Goal: Task Accomplishment & Management: Manage account settings

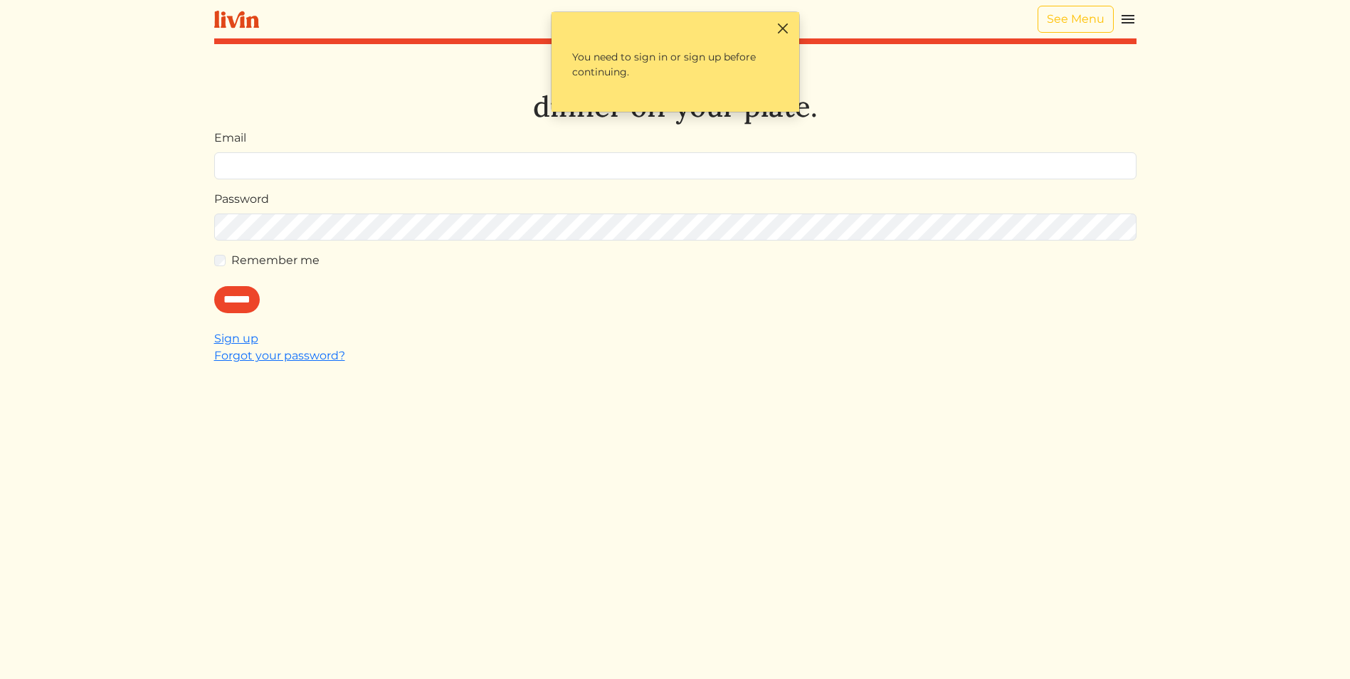
type input "**********"
click at [784, 23] on button "Close" at bounding box center [783, 28] width 15 height 15
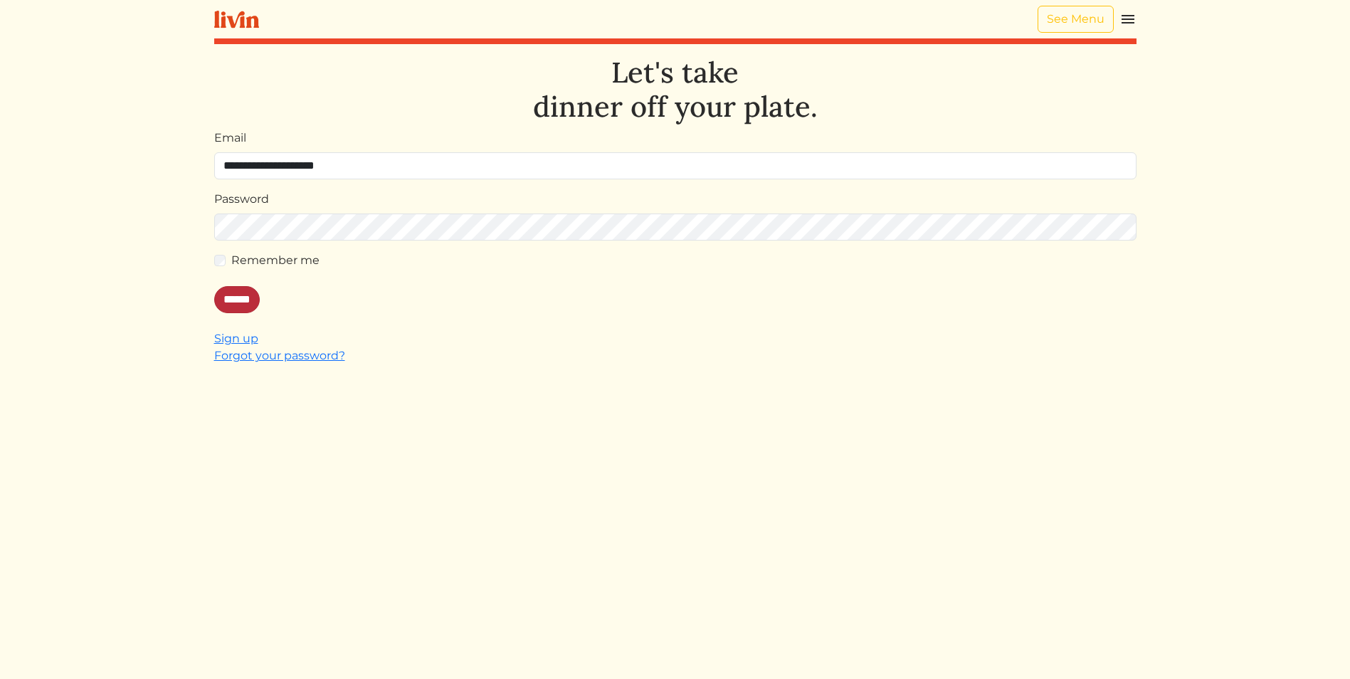
click at [242, 298] on input "******" at bounding box center [237, 299] width 46 height 27
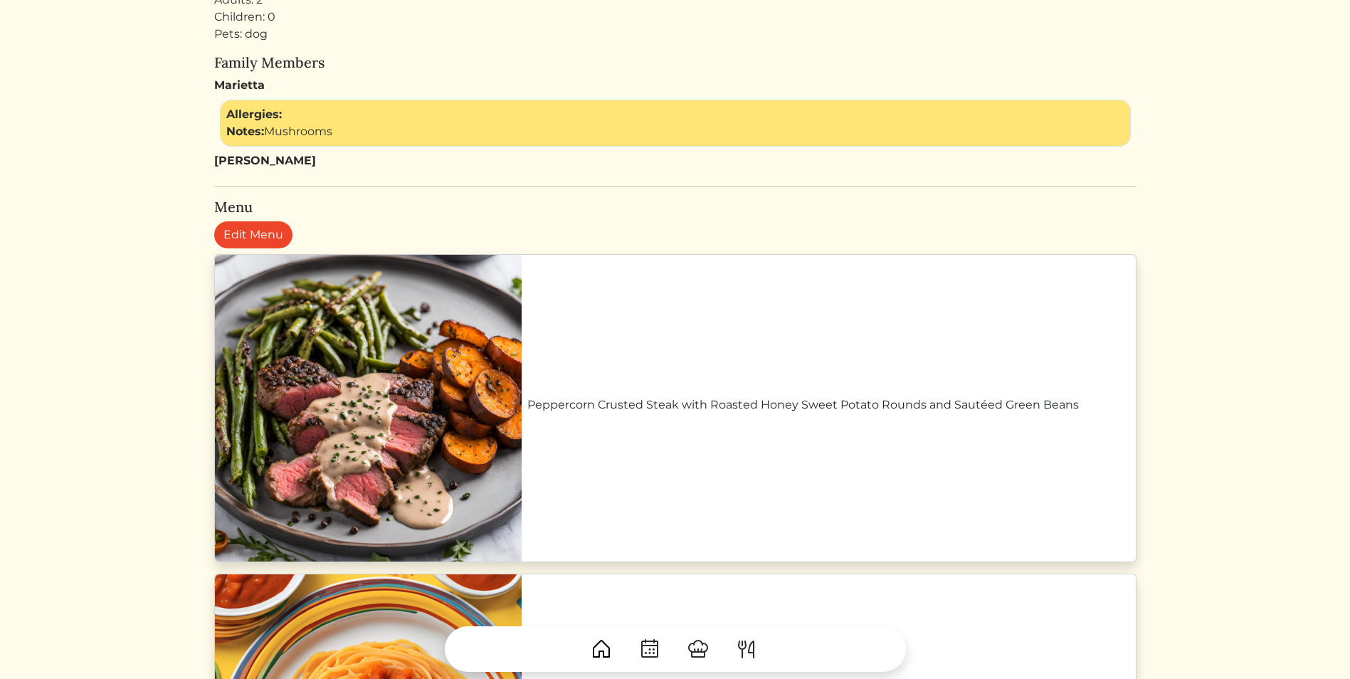
scroll to position [498, 0]
click at [250, 234] on link "Edit Menu" at bounding box center [253, 235] width 78 height 27
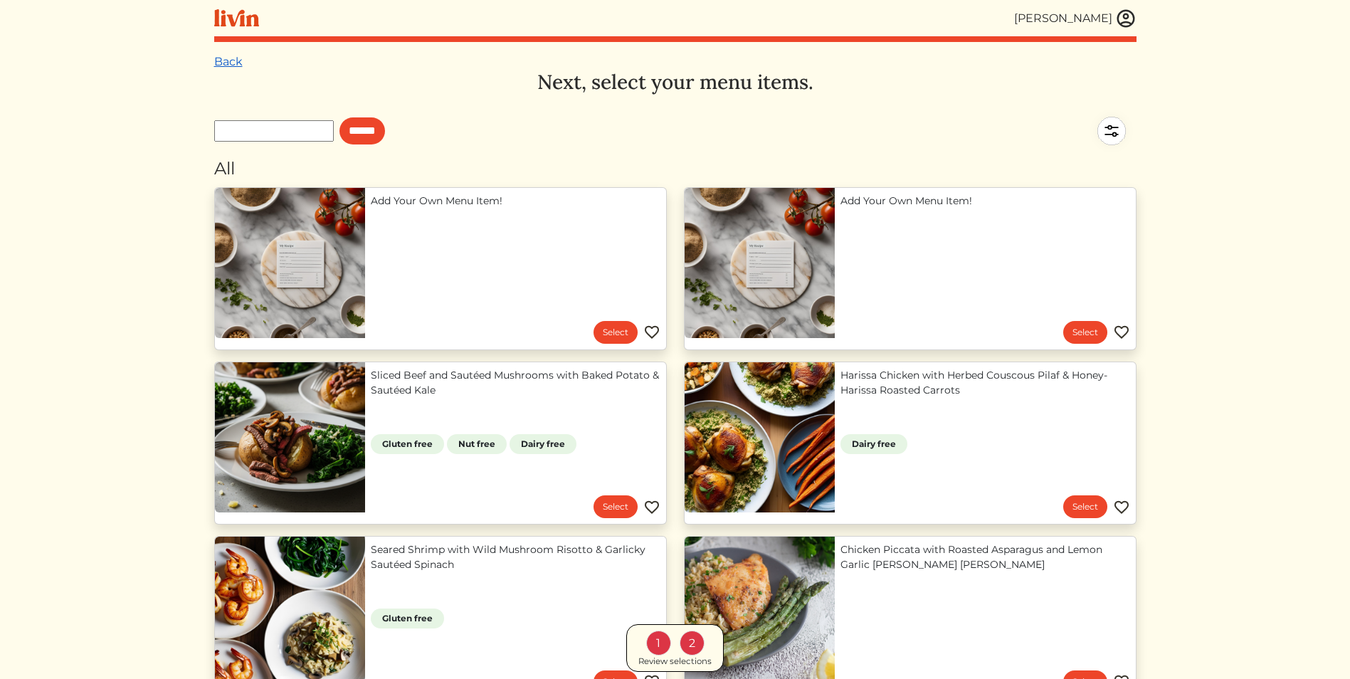
click at [229, 62] on link "Back" at bounding box center [228, 62] width 28 height 14
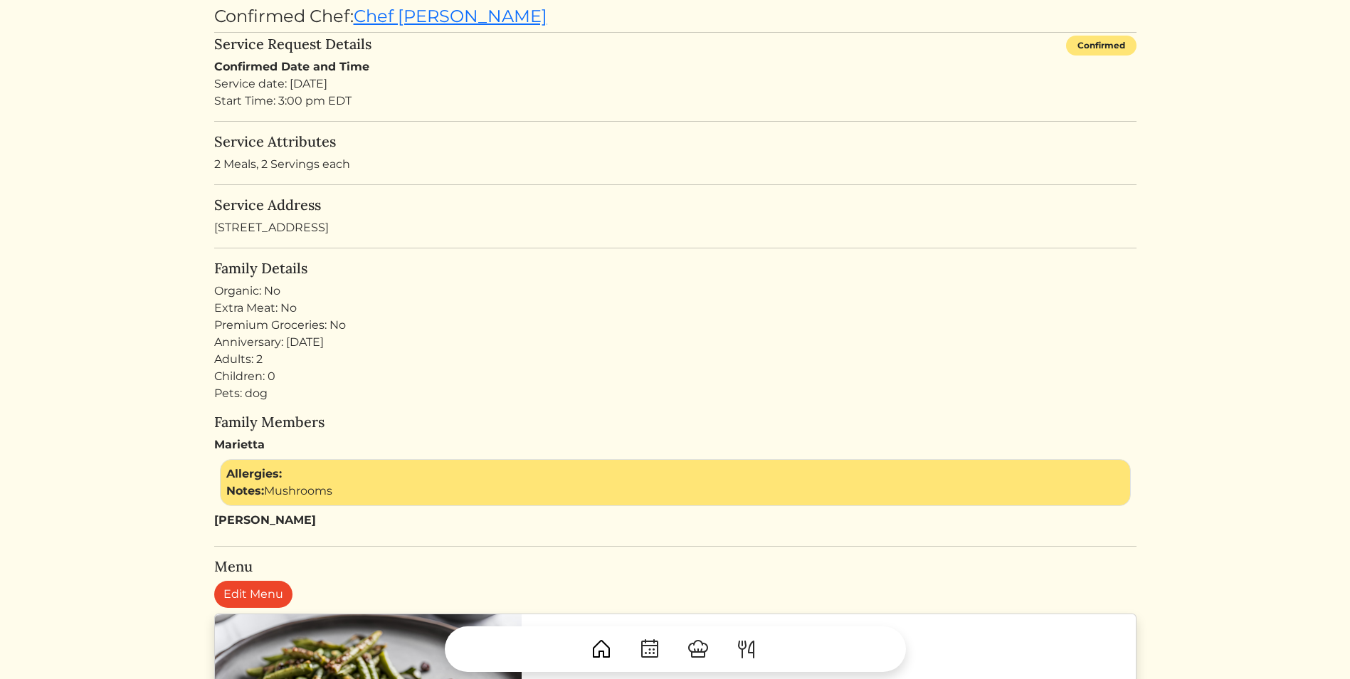
scroll to position [142, 0]
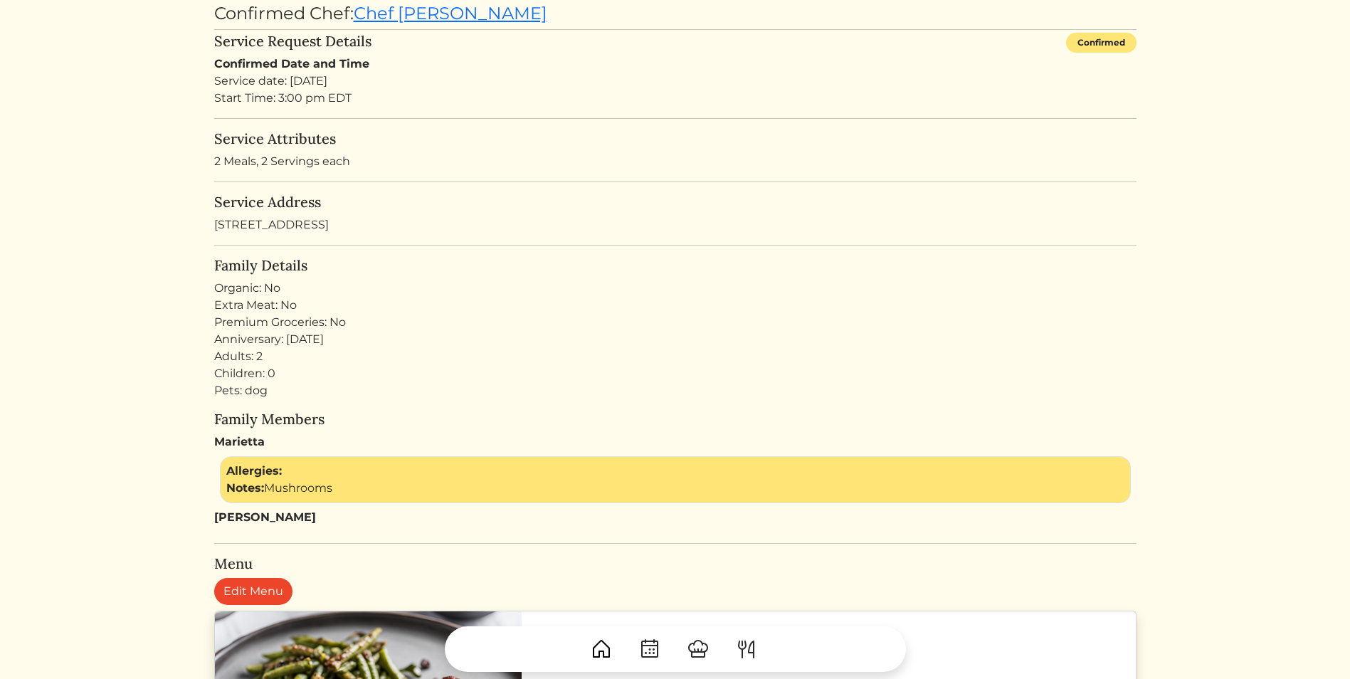
click at [349, 485] on div "Notes: Mushrooms" at bounding box center [675, 488] width 898 height 17
click at [346, 490] on div "Notes: Mushrooms" at bounding box center [675, 488] width 898 height 17
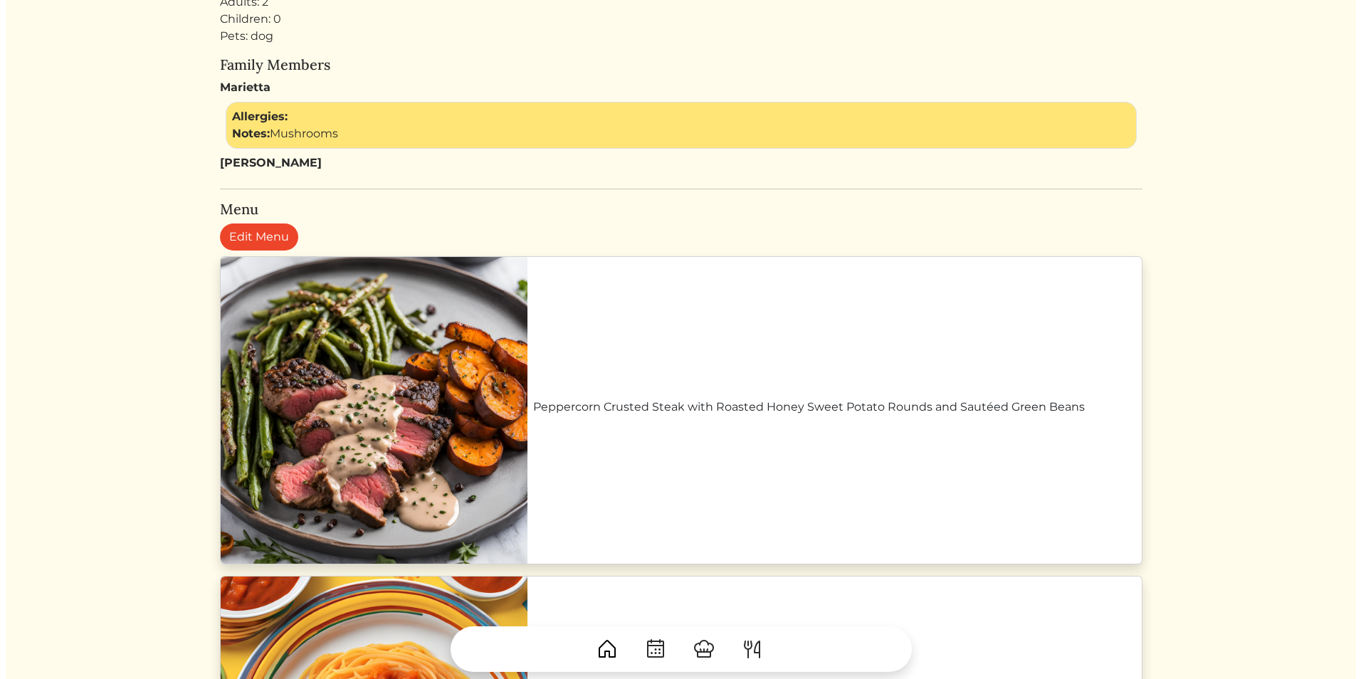
scroll to position [498, 0]
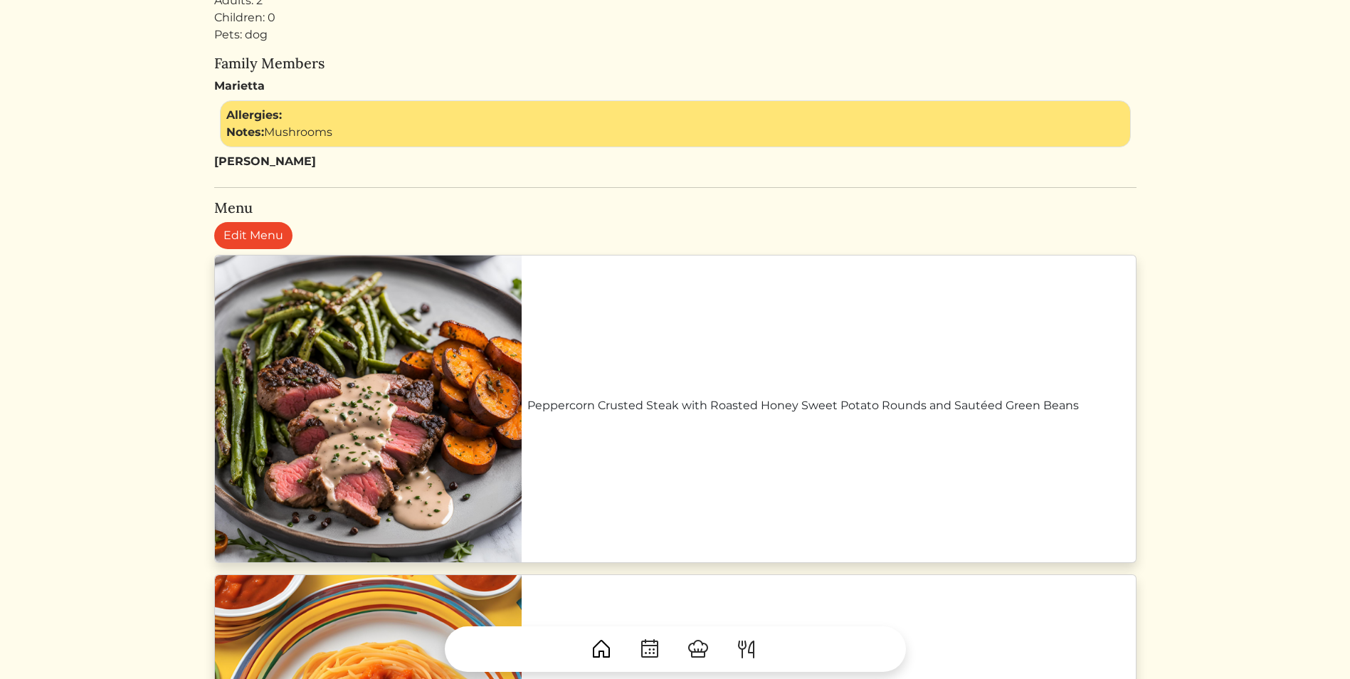
click at [760, 414] on link "Peppercorn Crusted Steak with Roasted Honey Sweet Potato Rounds and Sautéed Gre…" at bounding box center [828, 405] width 603 height 17
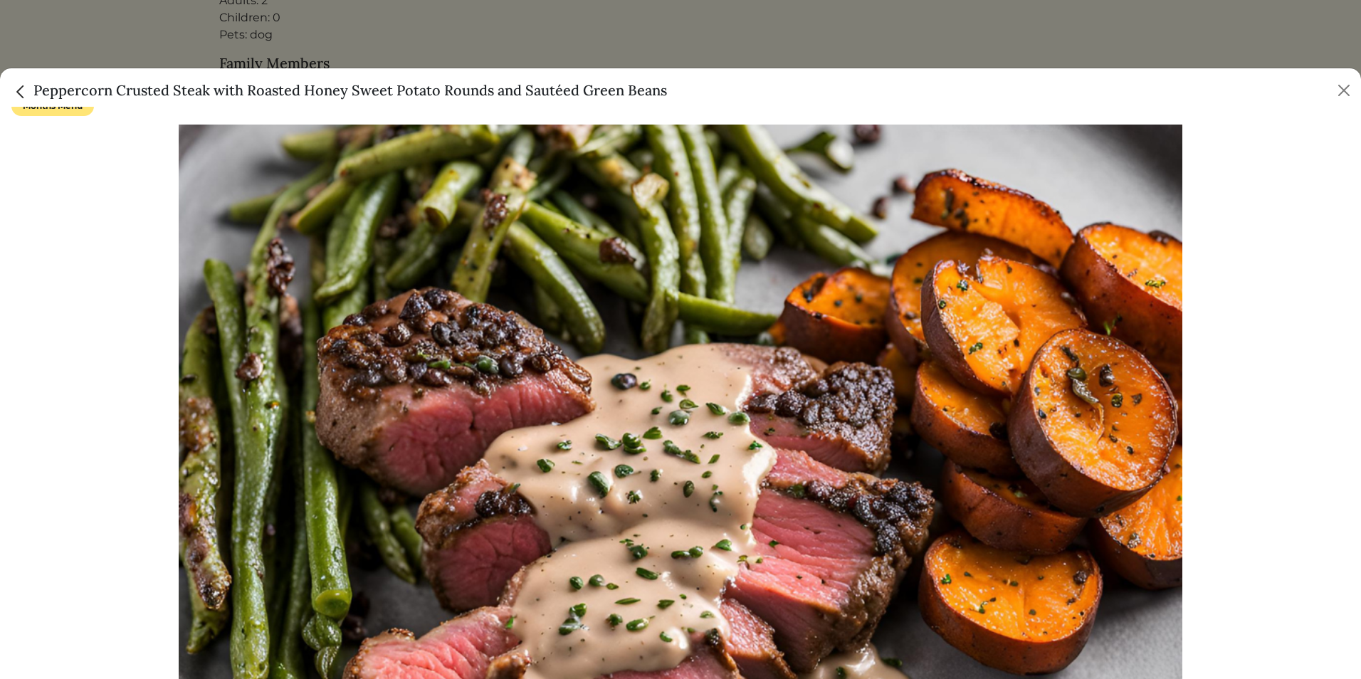
scroll to position [0, 0]
